Goal: Check status: Check status

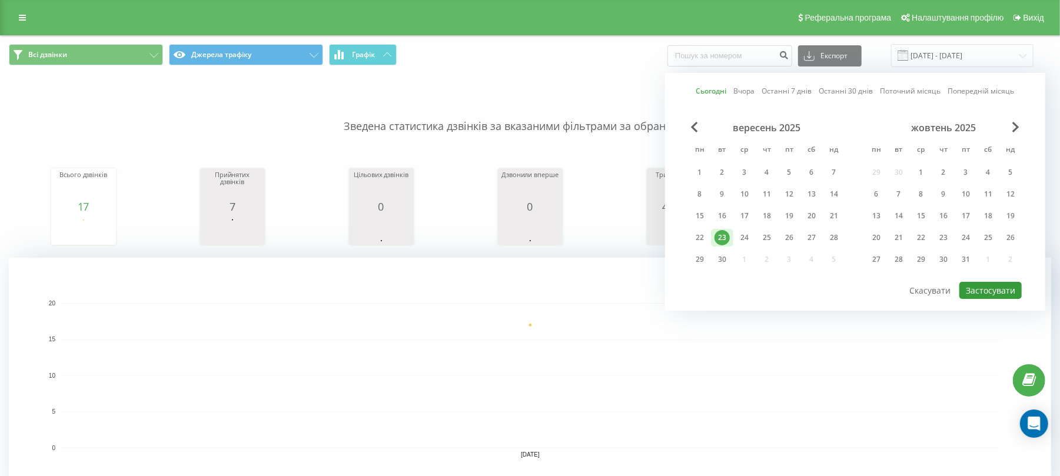
click at [1020, 285] on button "Застосувати" at bounding box center [991, 290] width 62 height 17
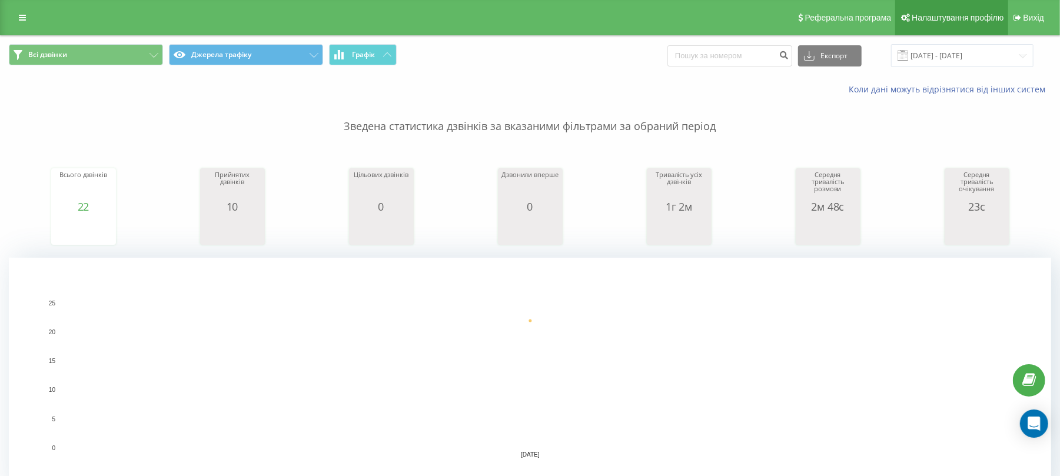
click at [959, 34] on link "Налаштування профілю" at bounding box center [951, 17] width 112 height 35
click at [963, 59] on input "[DATE] - [DATE]" at bounding box center [962, 55] width 142 height 23
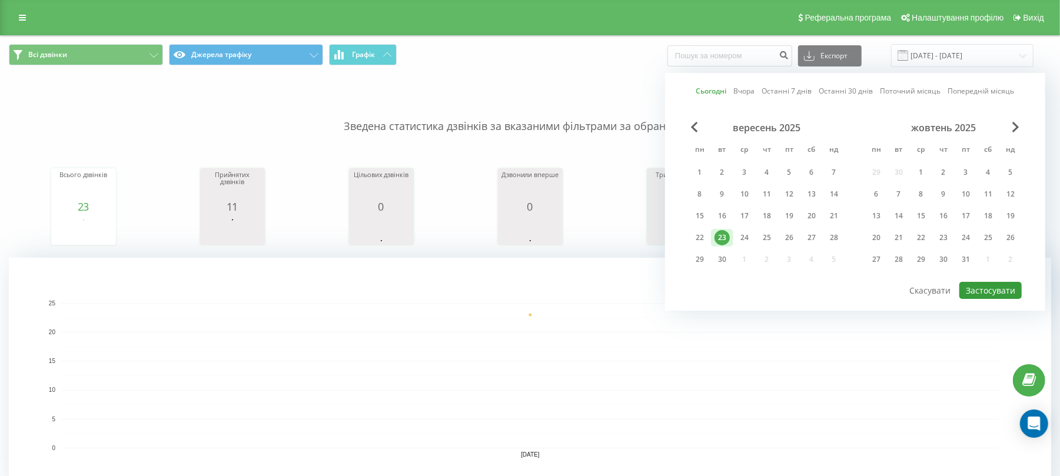
click at [1009, 296] on button "Застосувати" at bounding box center [991, 290] width 62 height 17
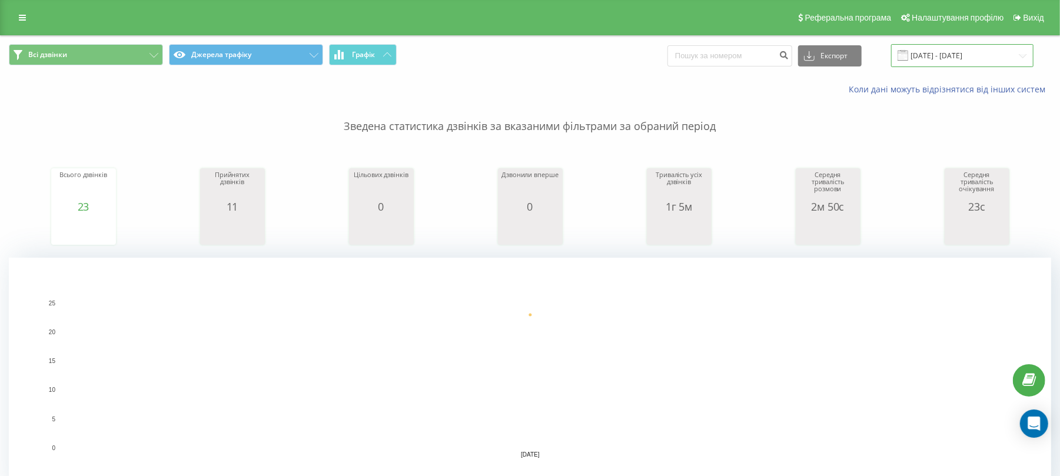
click at [954, 60] on input "[DATE] - [DATE]" at bounding box center [962, 55] width 142 height 23
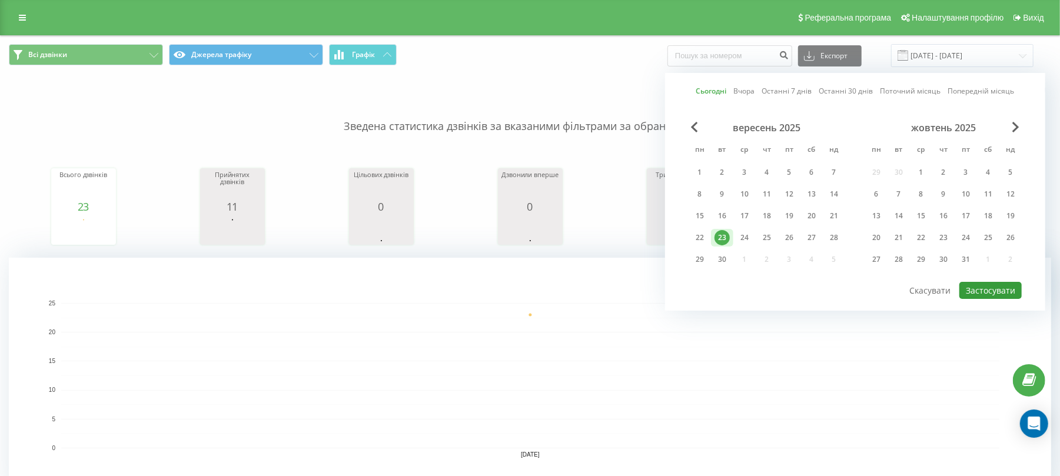
click at [1006, 292] on button "Застосувати" at bounding box center [991, 290] width 62 height 17
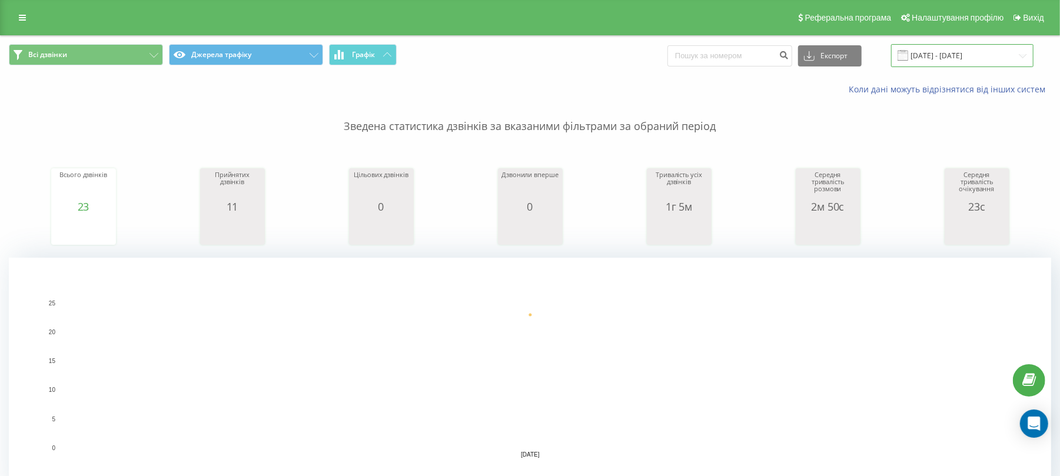
click at [959, 52] on input "[DATE] - [DATE]" at bounding box center [962, 55] width 142 height 23
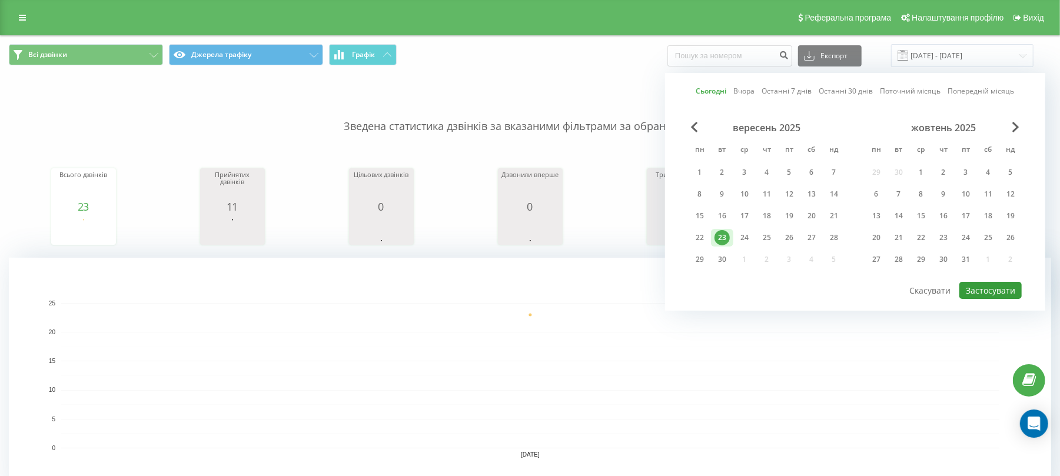
click at [997, 292] on button "Застосувати" at bounding box center [991, 290] width 62 height 17
